Goal: Information Seeking & Learning: Learn about a topic

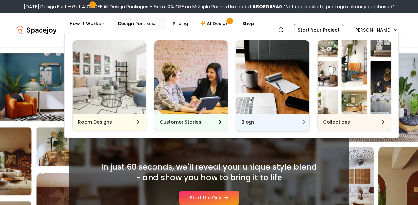
click at [243, 120] on h6 "Blogs" at bounding box center [248, 122] width 13 height 7
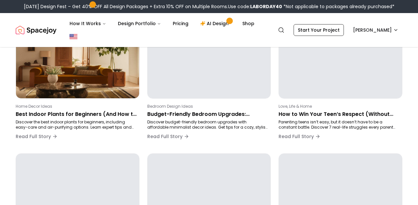
scroll to position [147, 0]
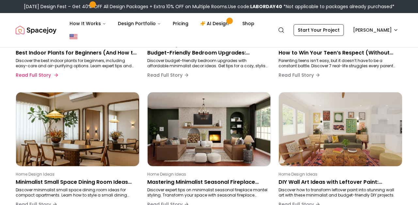
click at [69, 73] on div "Home Decor Ideas Best Indoor Plants for Beginners (And How to Keep Them Alive) …" at bounding box center [76, 61] width 121 height 39
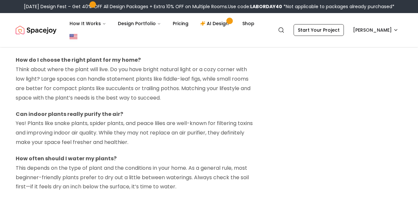
scroll to position [1893, 0]
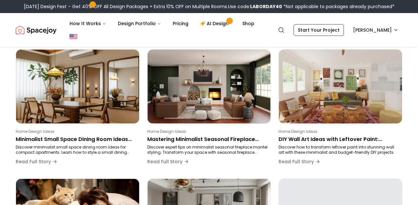
scroll to position [192, 0]
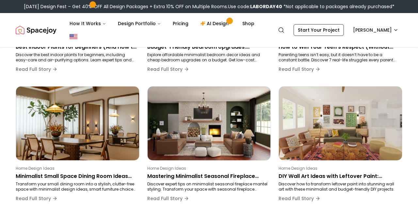
scroll to position [154, 0]
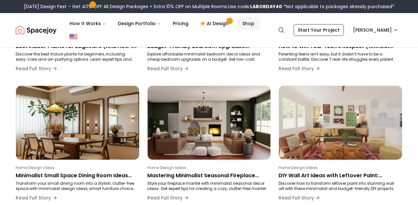
click at [239, 25] on link "Shop" at bounding box center [248, 23] width 23 height 13
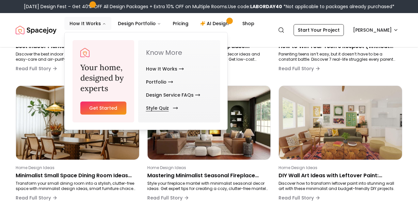
click at [152, 108] on link "Style Quiz" at bounding box center [160, 108] width 29 height 13
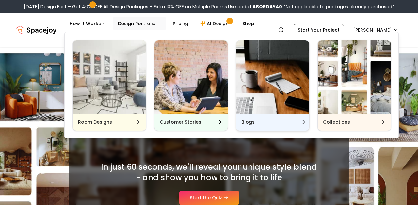
click at [252, 119] on h6 "Blogs" at bounding box center [248, 122] width 13 height 7
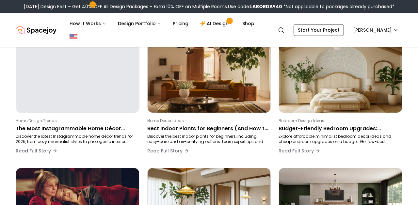
scroll to position [73, 0]
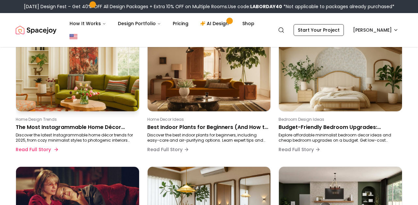
click at [78, 124] on p "The Most Instagrammable Home Décor Trends of 2025" at bounding box center [76, 128] width 121 height 8
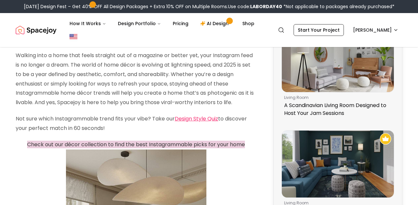
scroll to position [88, 0]
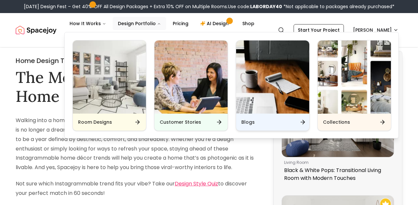
click at [252, 120] on h6 "Blogs" at bounding box center [248, 122] width 13 height 7
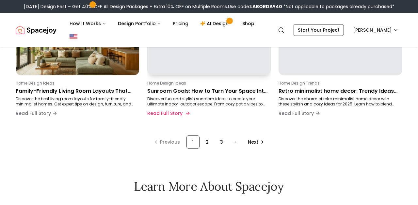
scroll to position [507, 0]
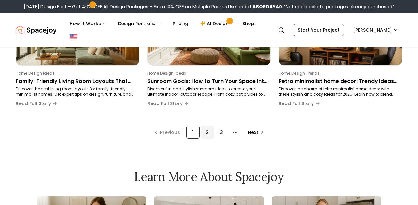
click at [207, 132] on div "2" at bounding box center [207, 132] width 13 height 13
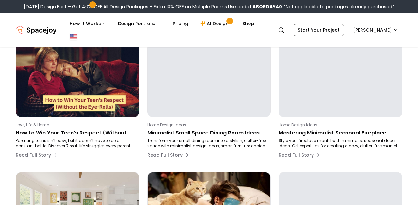
scroll to position [110, 0]
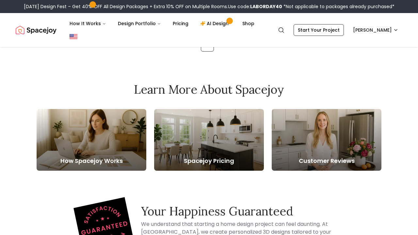
scroll to position [596, 0]
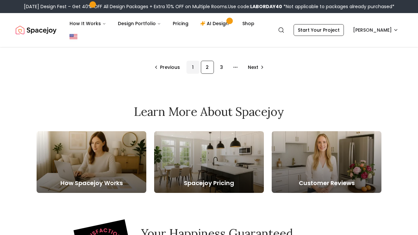
click at [189, 68] on div "1" at bounding box center [193, 67] width 13 height 13
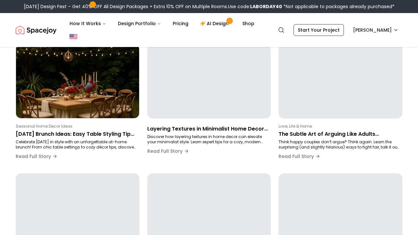
scroll to position [110, 0]
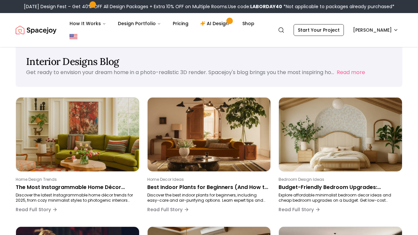
scroll to position [12, 0]
